Goal: Check status: Check status

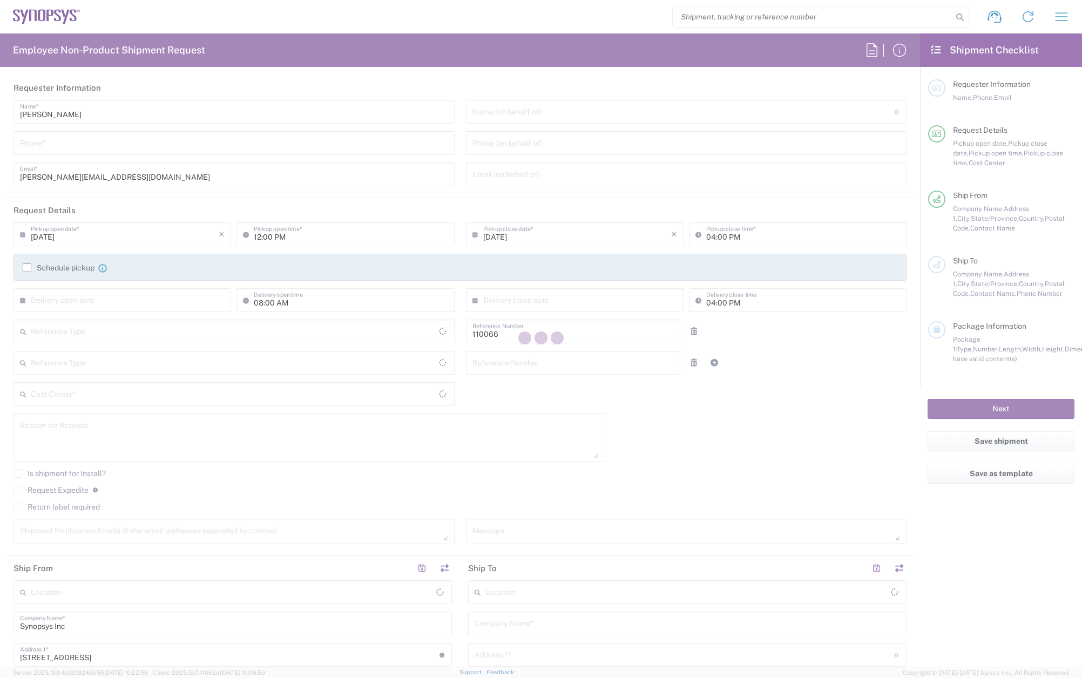
type input "Department"
type input "US01, CIO, IT, ESS2 110066"
type input "[GEOGRAPHIC_DATA]"
type input "Delivered at Place"
type input "[US_STATE]"
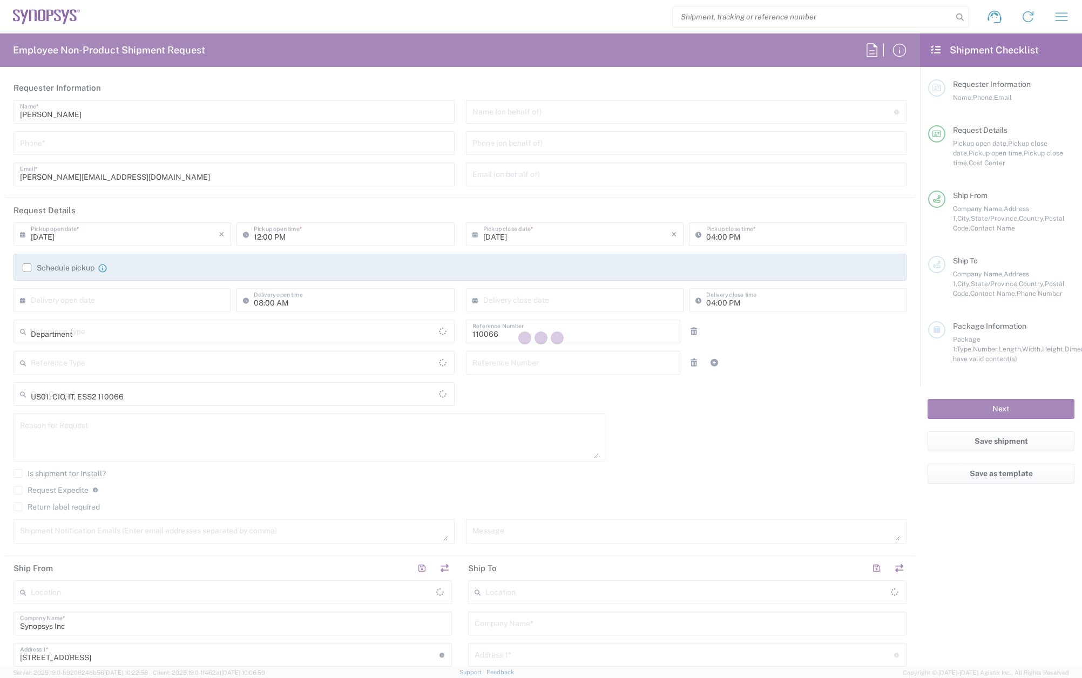
type input "[GEOGRAPHIC_DATA]"
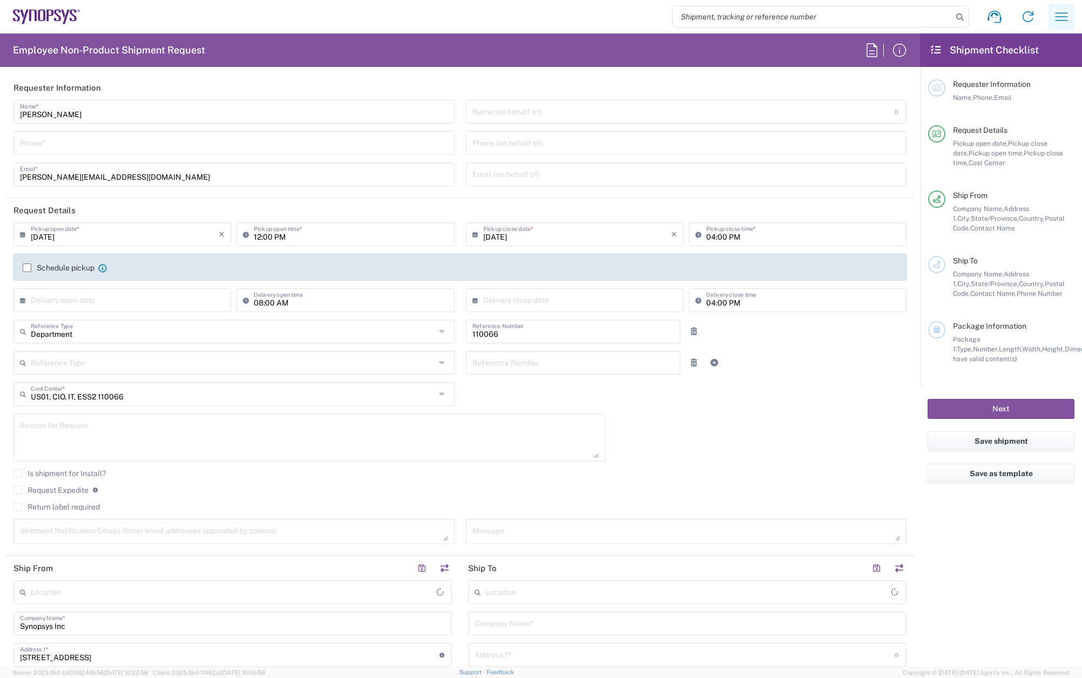
click at [1063, 17] on icon "button" at bounding box center [1062, 16] width 12 height 8
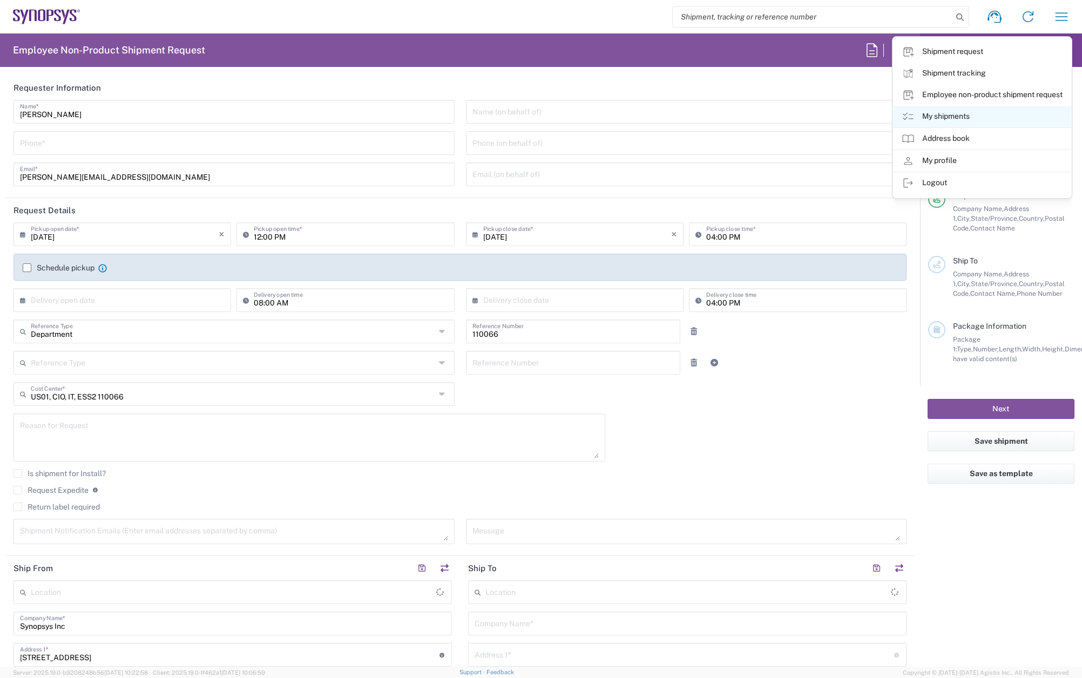
click at [955, 119] on link "My shipments" at bounding box center [982, 117] width 178 height 22
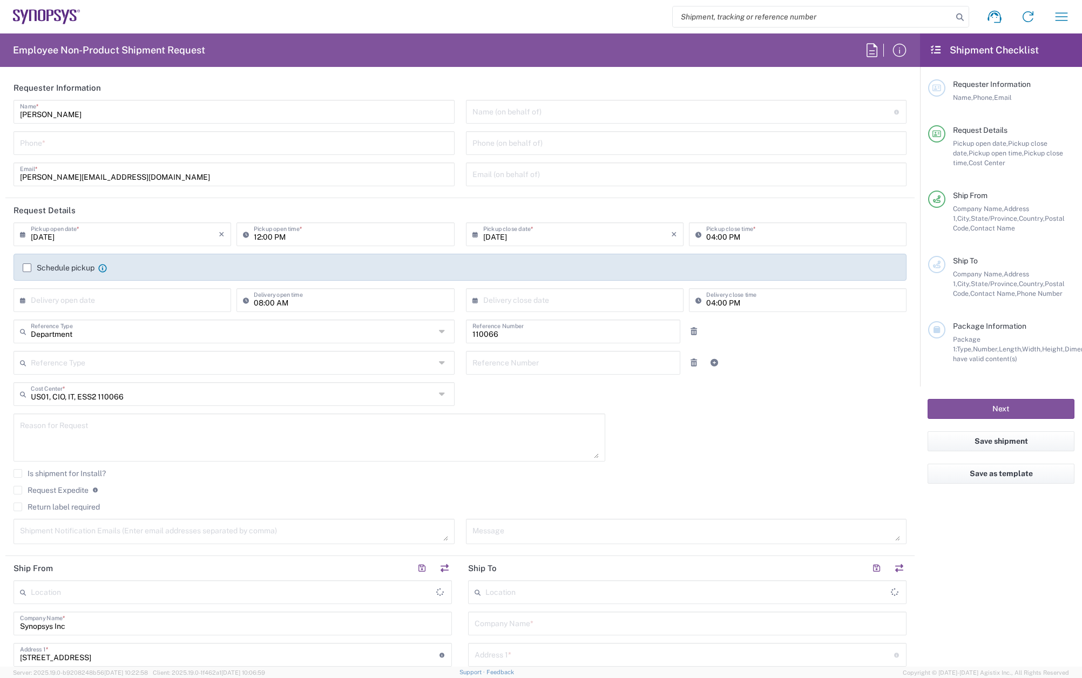
type input "Marlboro US04"
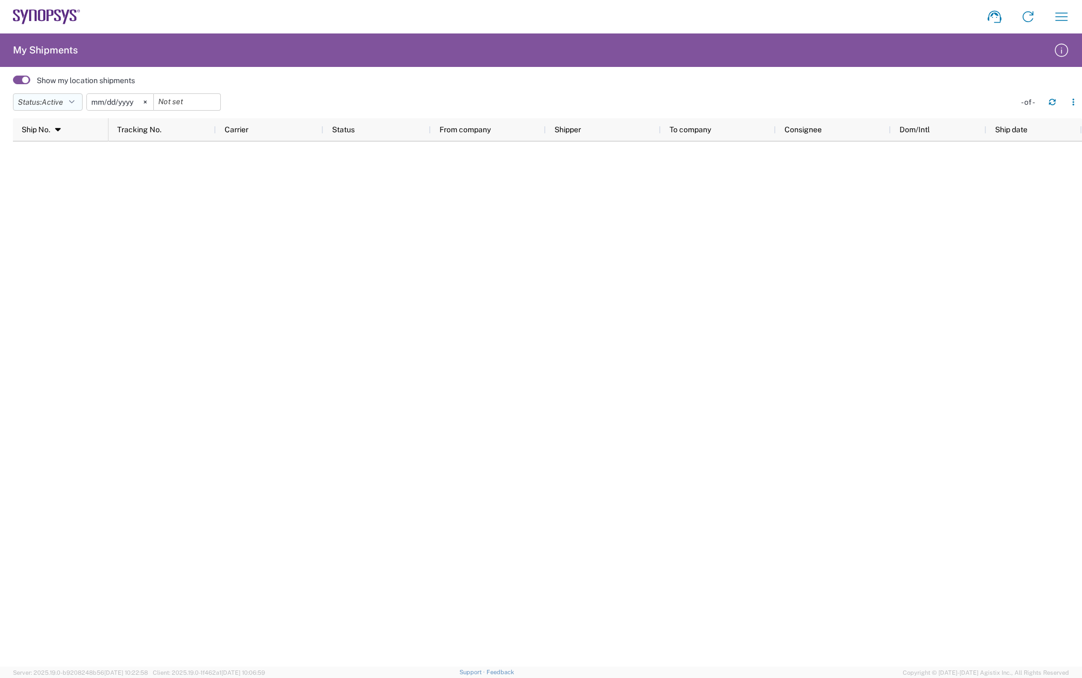
click at [72, 101] on icon "button" at bounding box center [71, 102] width 5 height 8
click at [37, 163] on span "All" at bounding box center [76, 159] width 126 height 17
click at [135, 103] on icon at bounding box center [133, 101] width 3 height 3
click at [24, 77] on span at bounding box center [21, 80] width 17 height 9
click at [13, 83] on input "checkbox" at bounding box center [13, 83] width 0 height 0
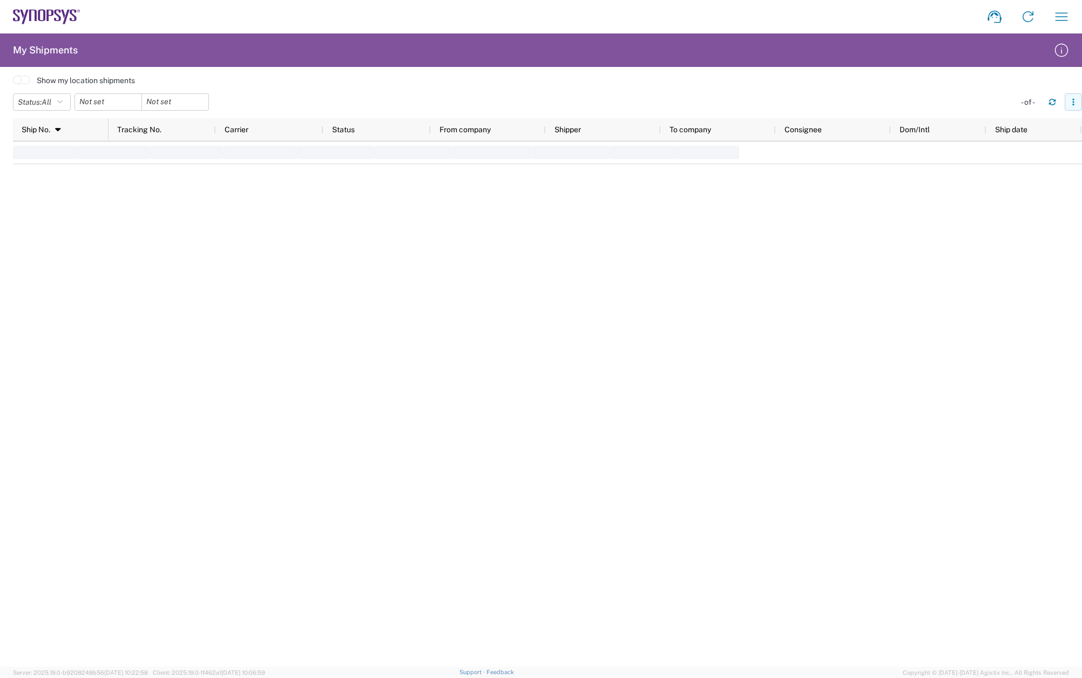
click at [1074, 102] on icon "button" at bounding box center [1074, 102] width 8 height 8
click at [979, 90] on header "Status: All Active All Approved Booked Canceled Delivered Denied New On Hold Pe…" at bounding box center [547, 103] width 1069 height 30
click at [1060, 19] on icon "button" at bounding box center [1061, 16] width 17 height 17
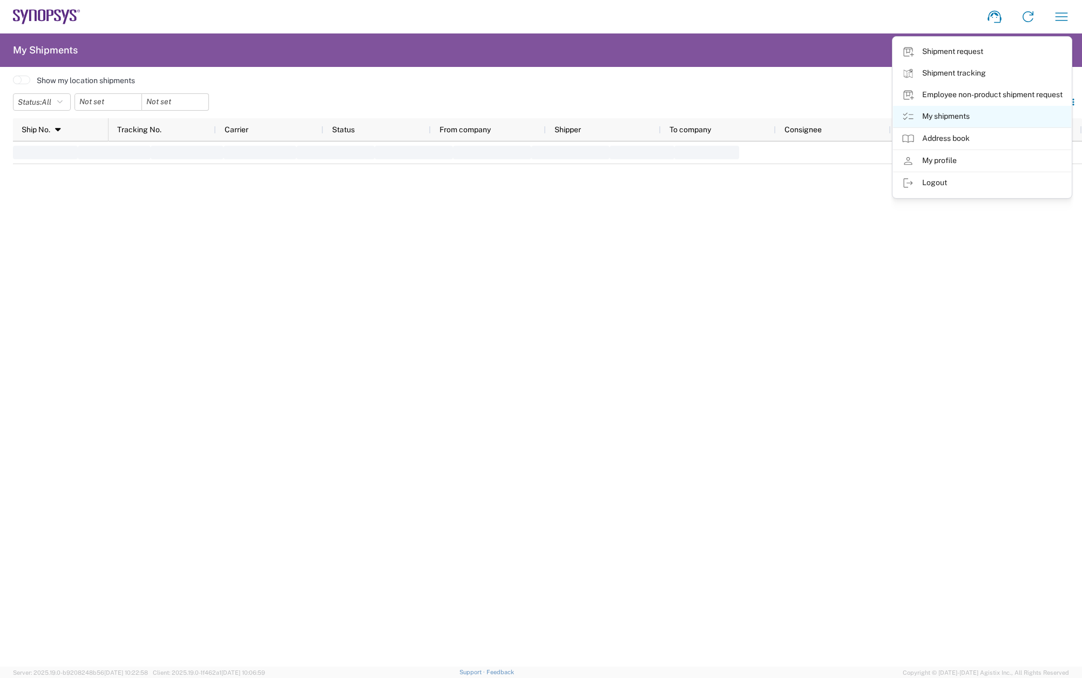
click at [974, 120] on link "My shipments" at bounding box center [982, 117] width 178 height 22
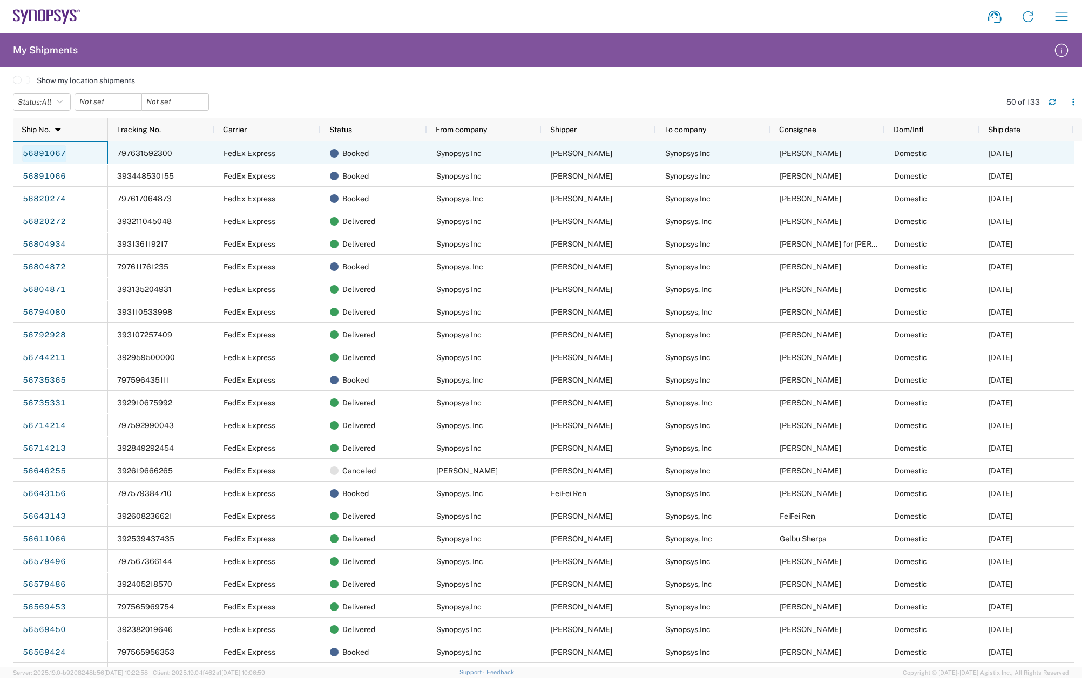
click at [43, 154] on link "56891067" at bounding box center [44, 153] width 44 height 17
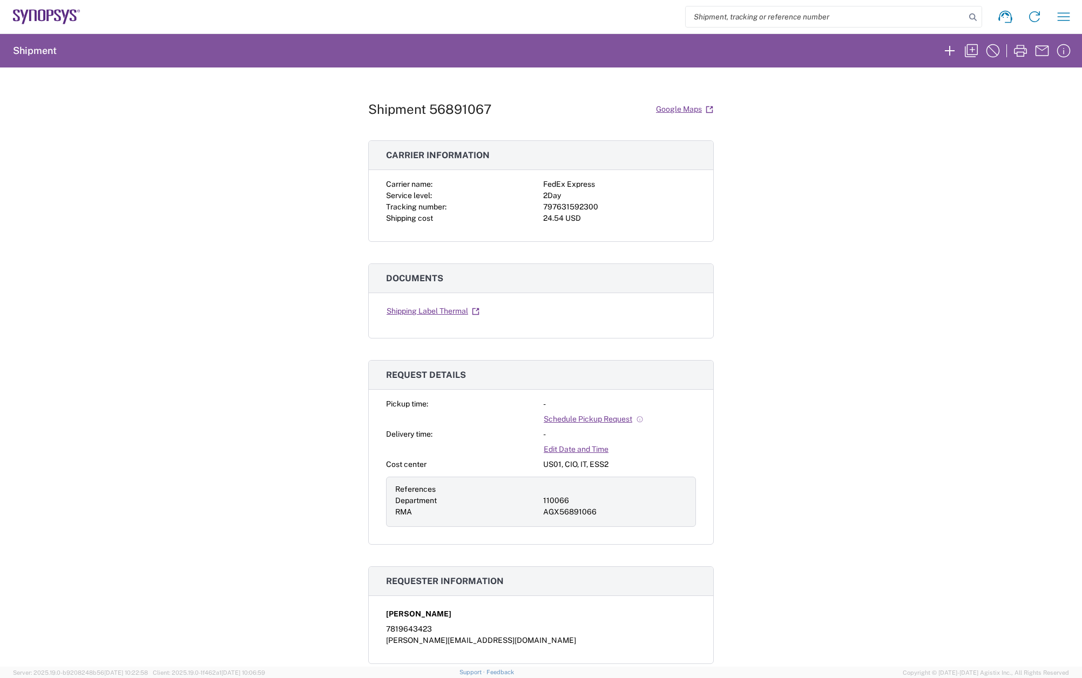
click at [582, 205] on div "797631592300" at bounding box center [619, 206] width 153 height 11
copy div "797631592300"
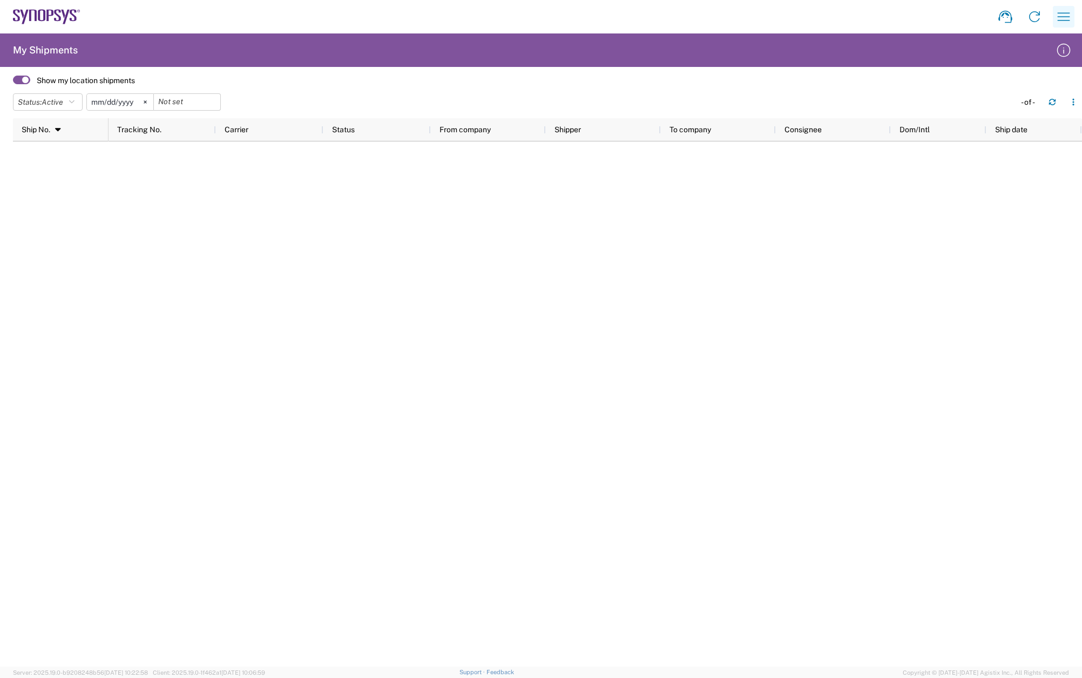
click at [1068, 15] on icon "button" at bounding box center [1063, 16] width 17 height 17
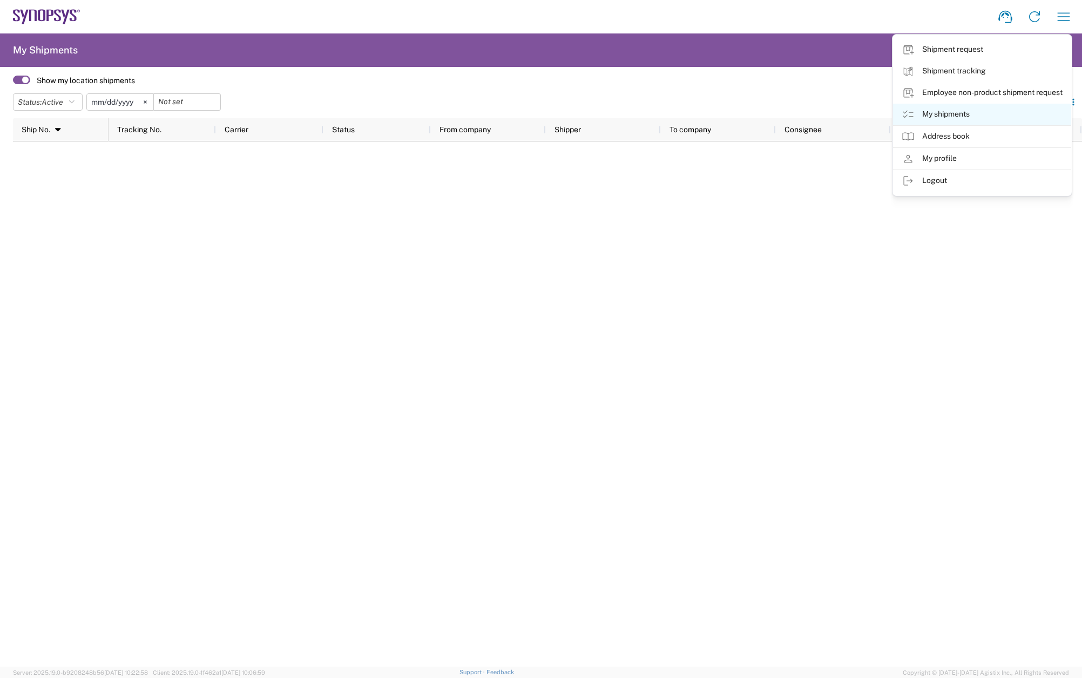
click at [977, 117] on link "My shipments" at bounding box center [982, 115] width 178 height 22
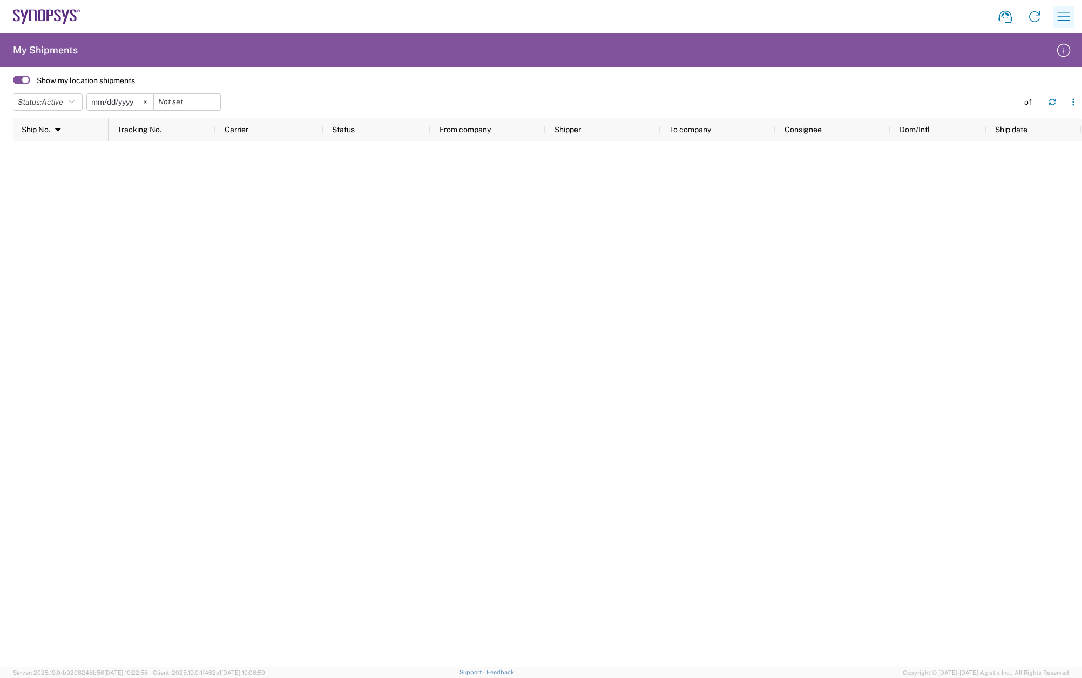
click at [1061, 14] on icon "button" at bounding box center [1063, 16] width 17 height 17
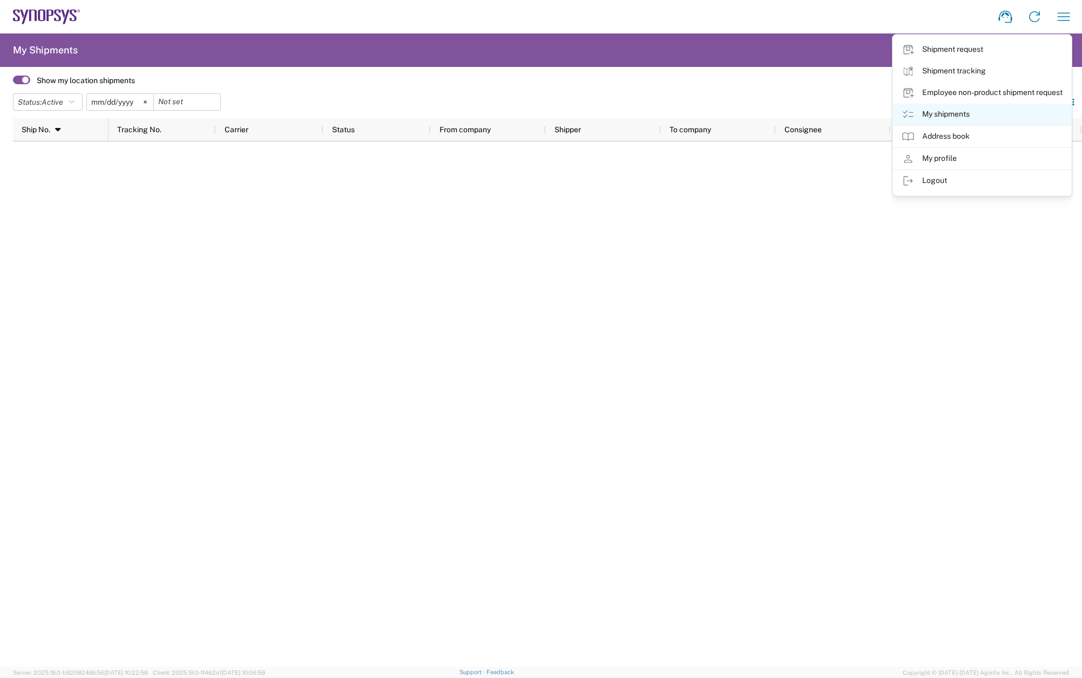
click at [982, 112] on link "My shipments" at bounding box center [982, 115] width 178 height 22
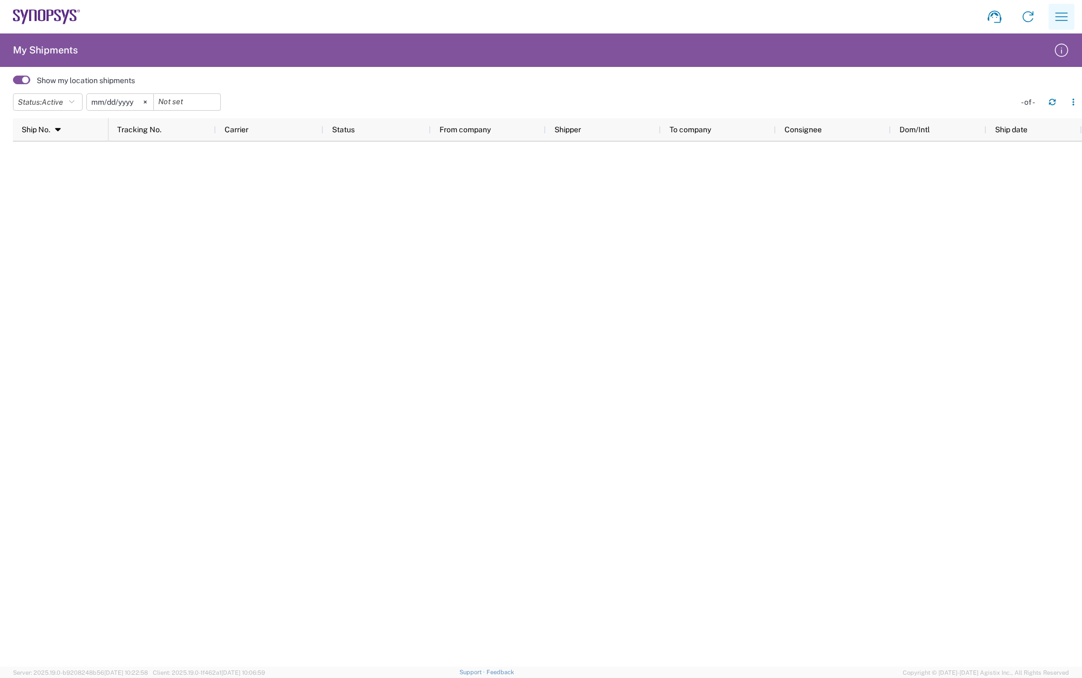
click at [1071, 16] on button "button" at bounding box center [1062, 17] width 26 height 26
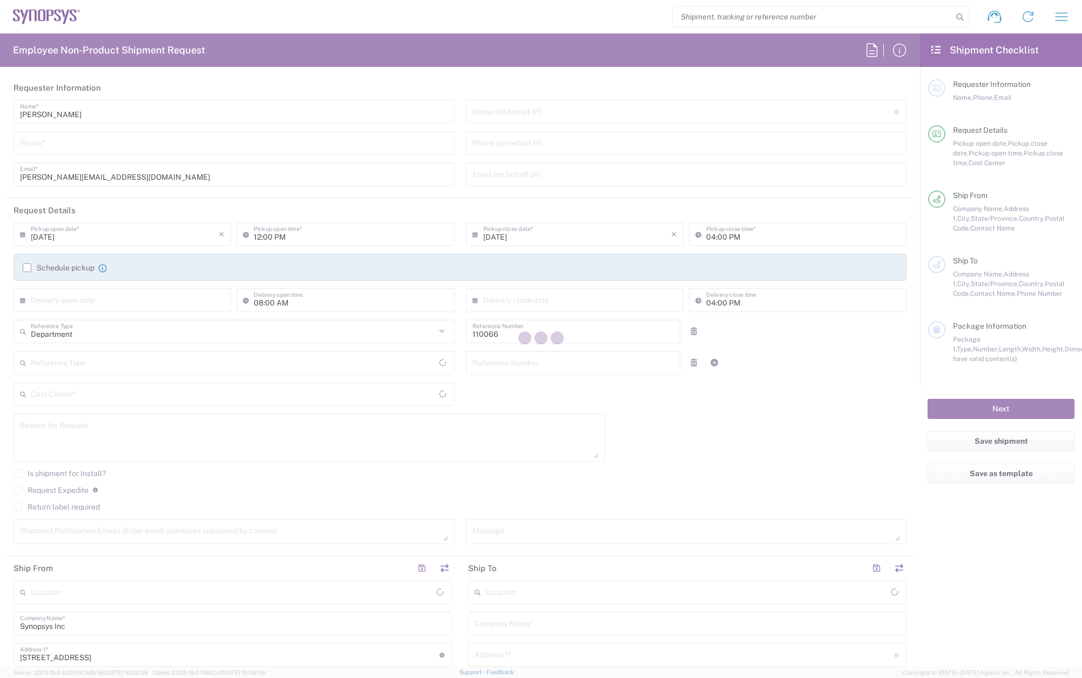
type input "US01, CIO, IT, ESS2 110066"
type input "[US_STATE]"
type input "[GEOGRAPHIC_DATA]"
type input "Delivered at Place"
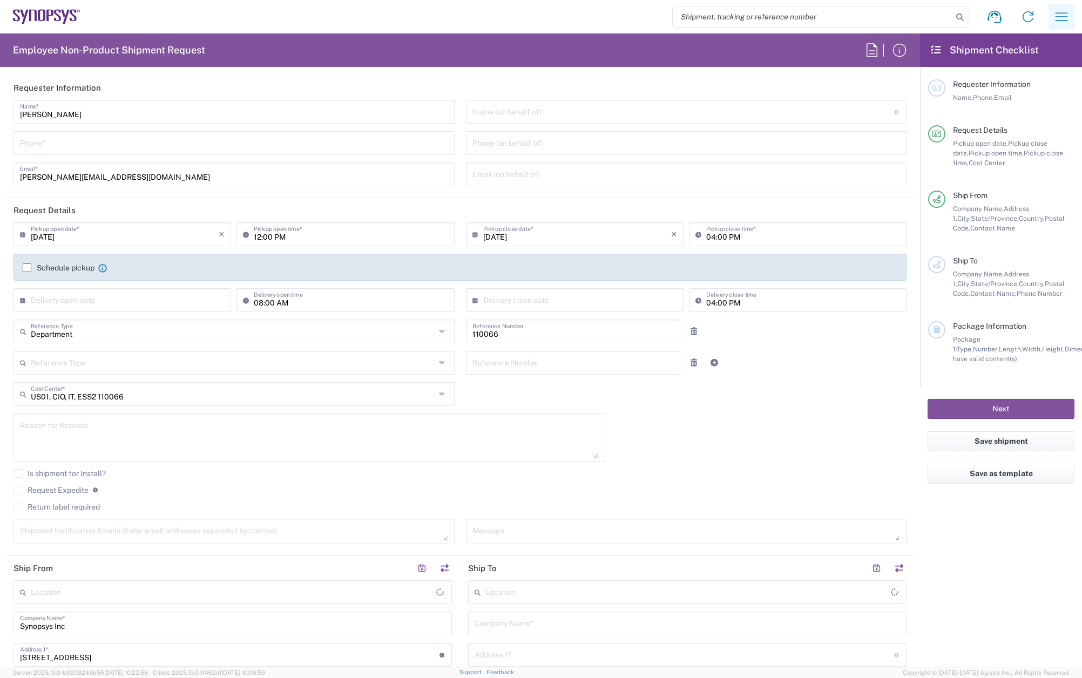
click at [1052, 12] on button "button" at bounding box center [1062, 17] width 26 height 26
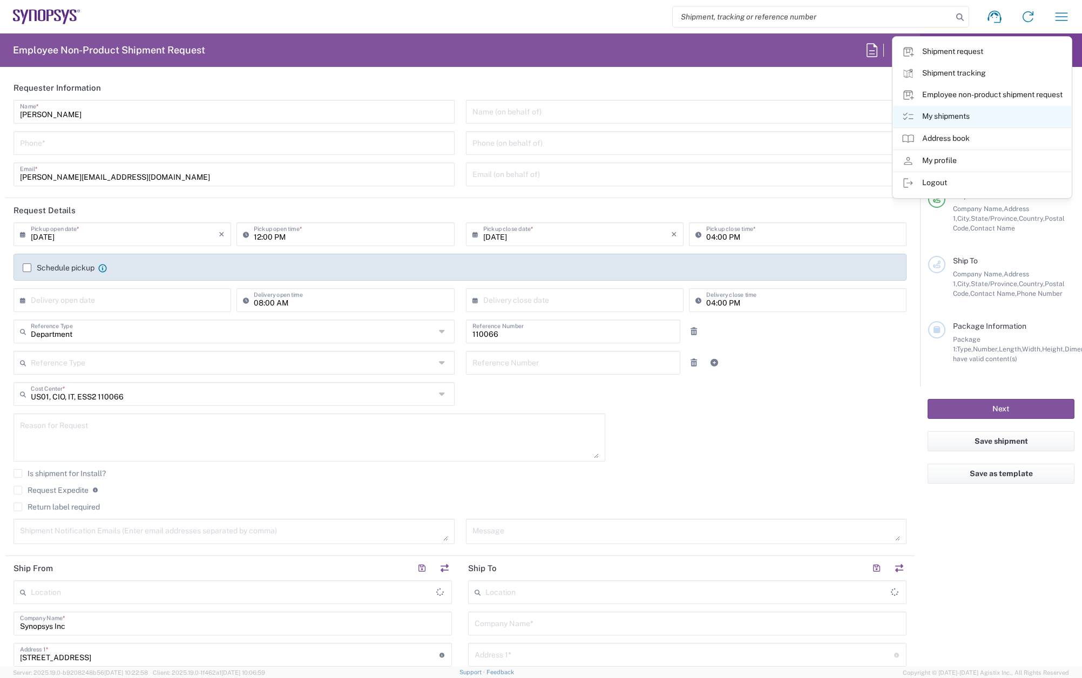
click at [976, 120] on link "My shipments" at bounding box center [982, 117] width 178 height 22
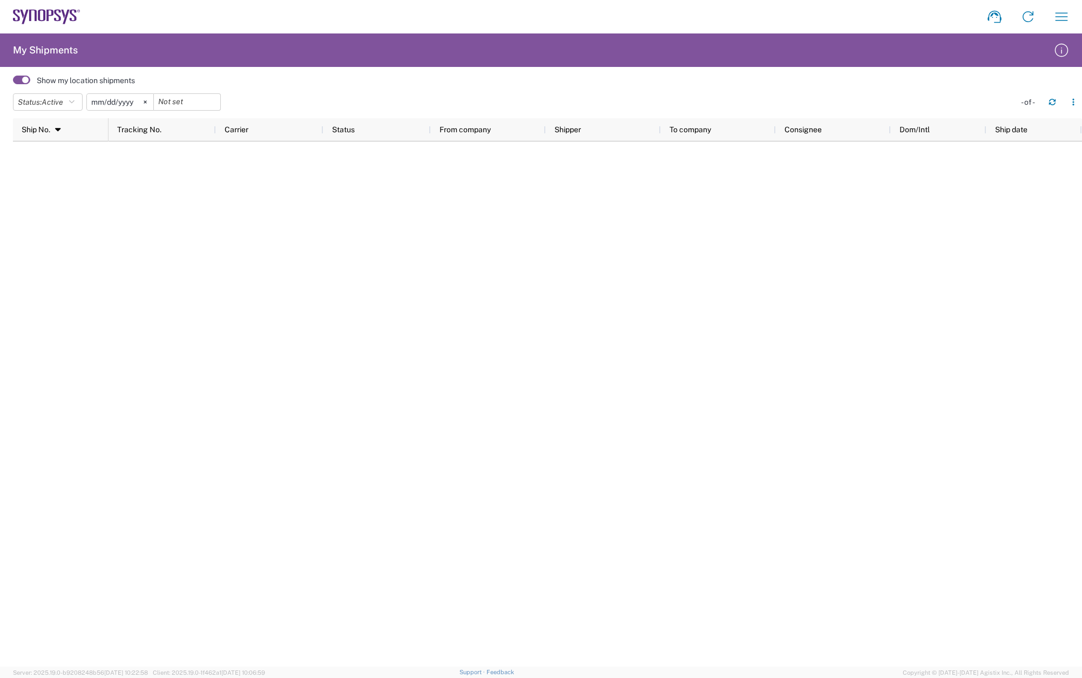
drag, startPoint x: 145, startPoint y: 104, endPoint x: 106, endPoint y: 105, distance: 38.9
click at [145, 104] on svg-icon at bounding box center [145, 102] width 16 height 16
click at [73, 104] on icon "button" at bounding box center [71, 102] width 5 height 8
click at [46, 157] on span "All" at bounding box center [76, 159] width 126 height 17
